Goal: Information Seeking & Learning: Understand process/instructions

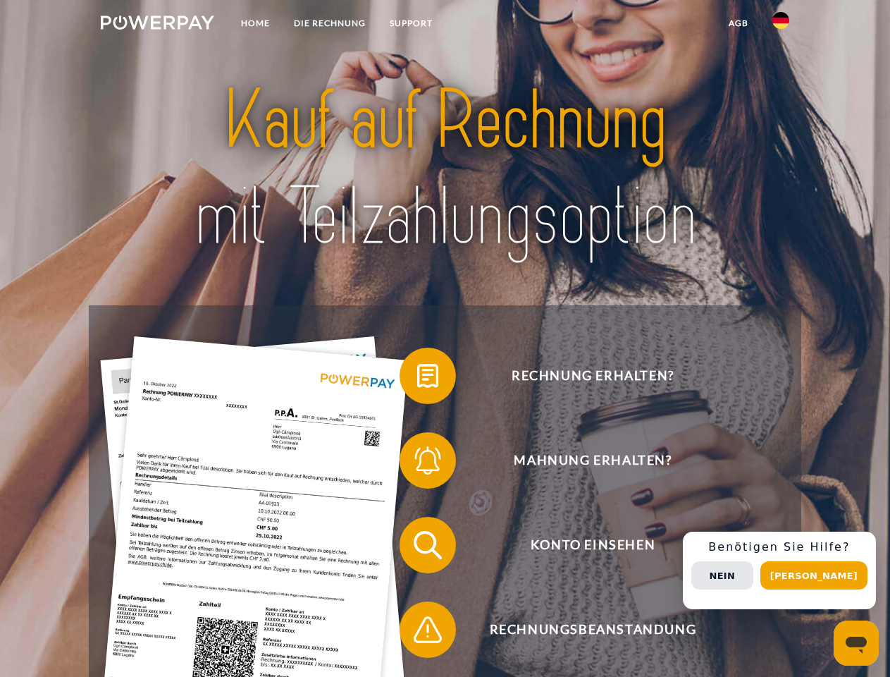
click at [157, 25] on img at bounding box center [157, 23] width 113 height 14
click at [781, 25] on img at bounding box center [780, 20] width 17 height 17
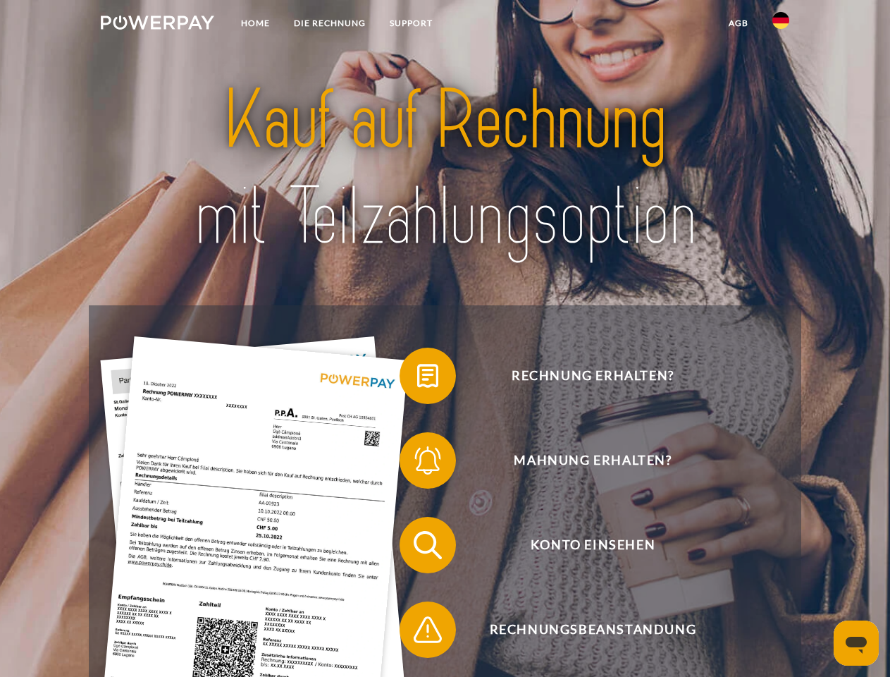
click at [738, 23] on link "agb" at bounding box center [739, 23] width 44 height 25
click at [417, 378] on span at bounding box center [406, 375] width 70 height 70
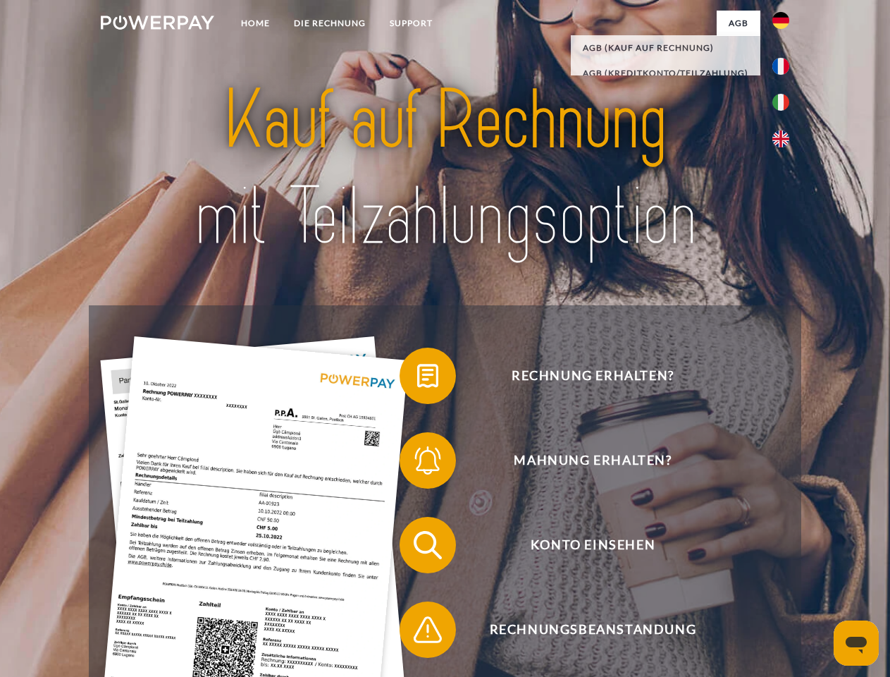
click at [417, 463] on span at bounding box center [406, 460] width 70 height 70
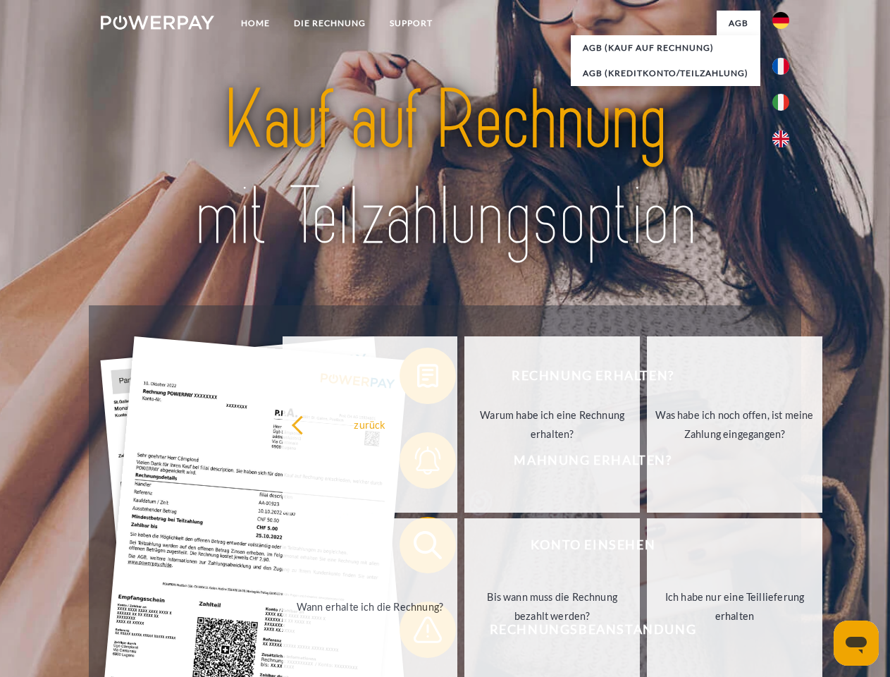
click at [464, 548] on link "Bis wann muss die Rechnung bezahlt werden?" at bounding box center [551, 606] width 175 height 176
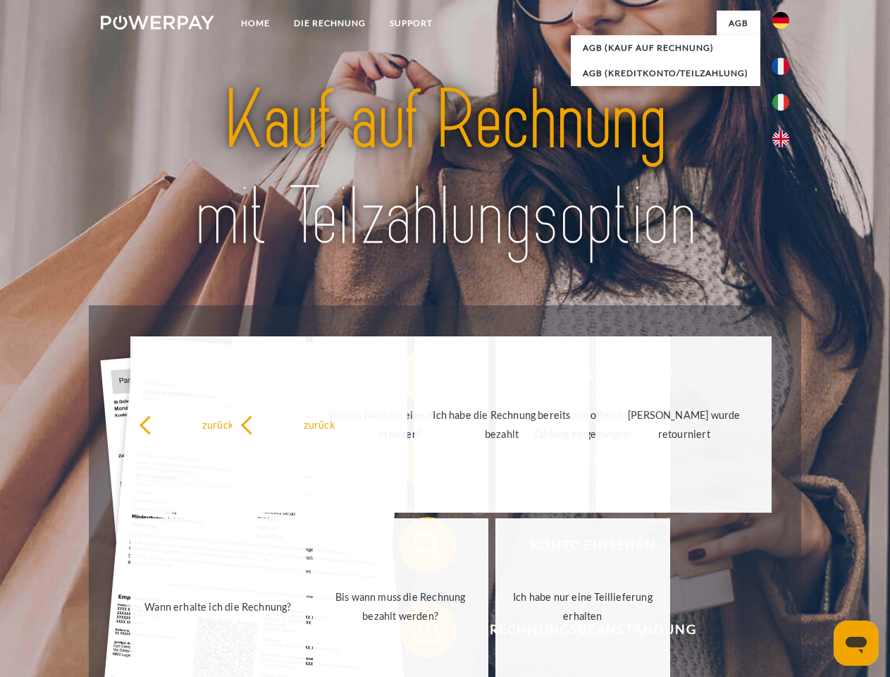
click at [417, 632] on span at bounding box center [406, 629] width 70 height 70
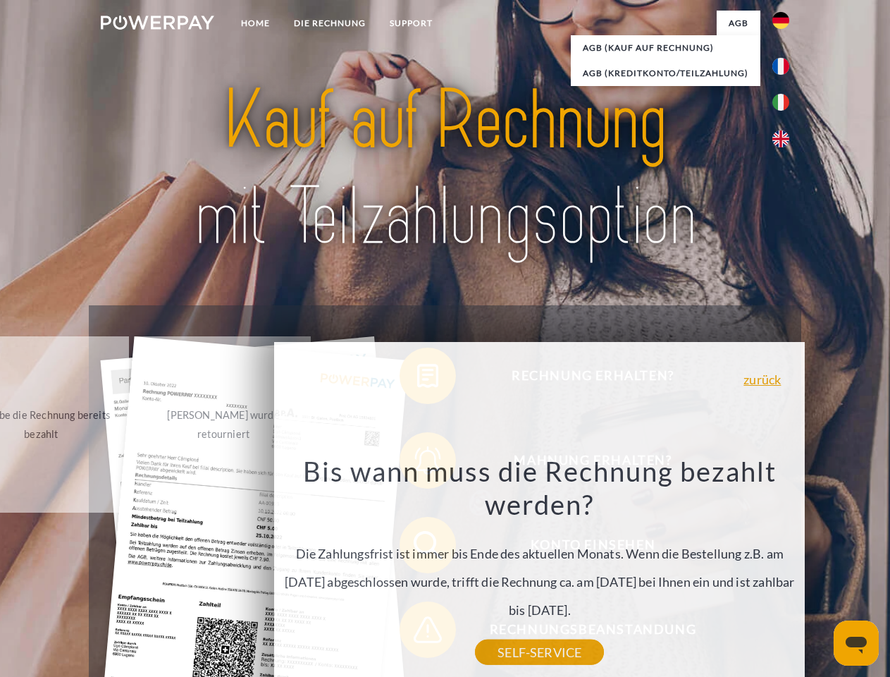
click at [784, 570] on div "Rechnung erhalten? Mahnung erhalten? Konto einsehen" at bounding box center [445, 587] width 712 height 564
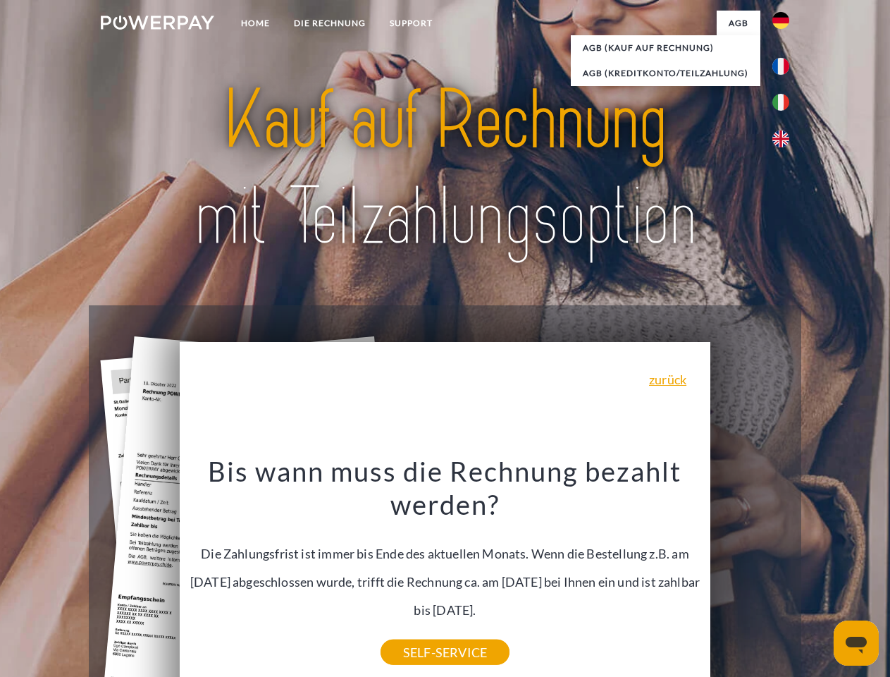
click at [750, 573] on span "Konto einsehen" at bounding box center [592, 545] width 345 height 56
click at [819, 575] on header "Home DIE RECHNUNG SUPPORT" at bounding box center [445, 486] width 890 height 973
